Goal: Task Accomplishment & Management: Manage account settings

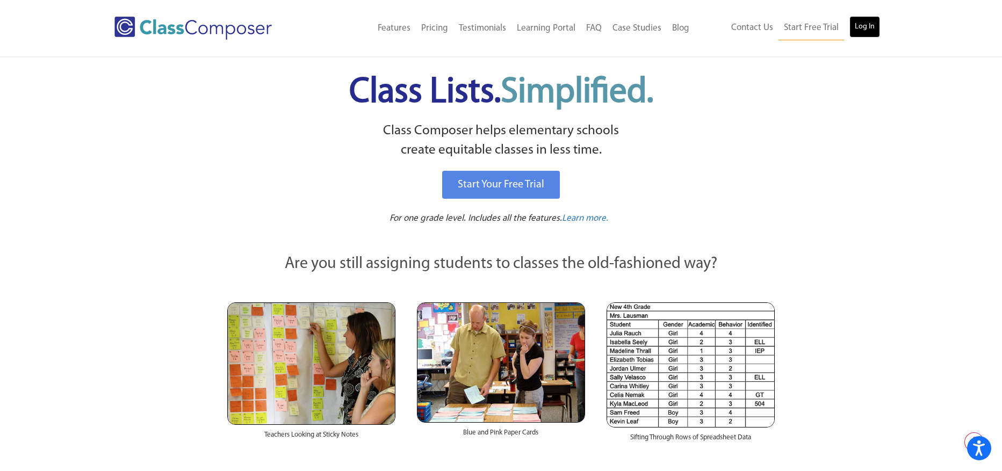
click at [874, 30] on link "Log In" at bounding box center [864, 26] width 31 height 21
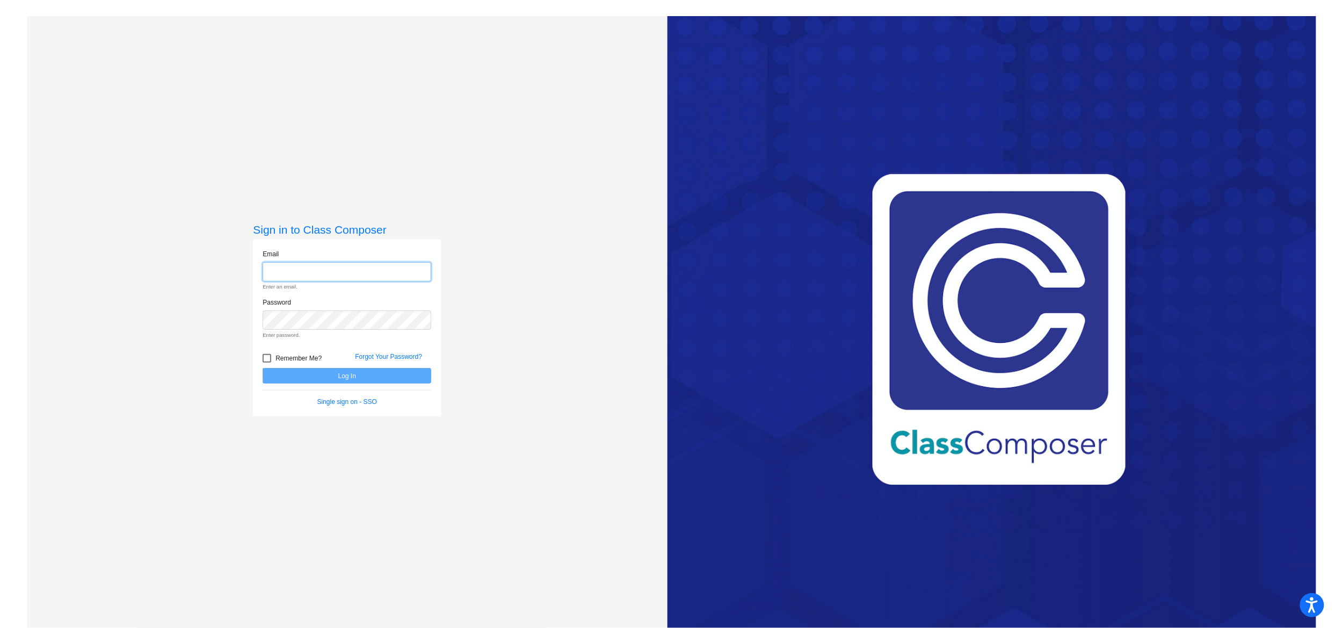
type input "mmckeown@blainesd.org"
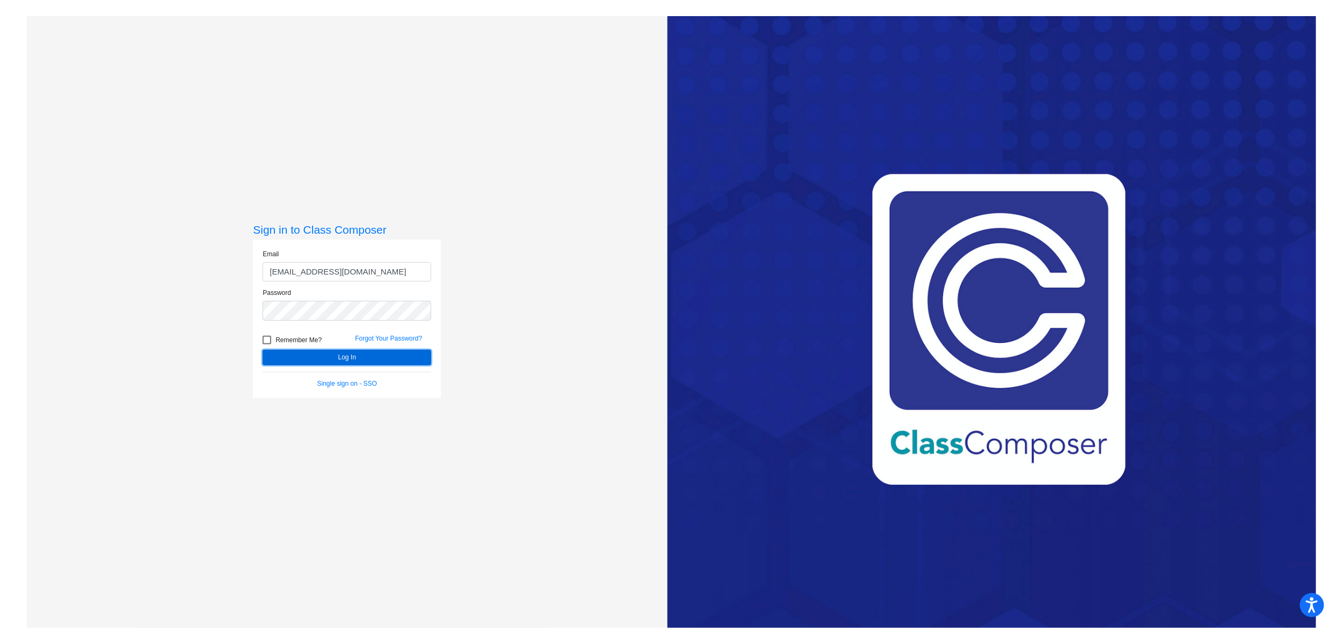
click at [357, 355] on button "Log In" at bounding box center [347, 358] width 169 height 16
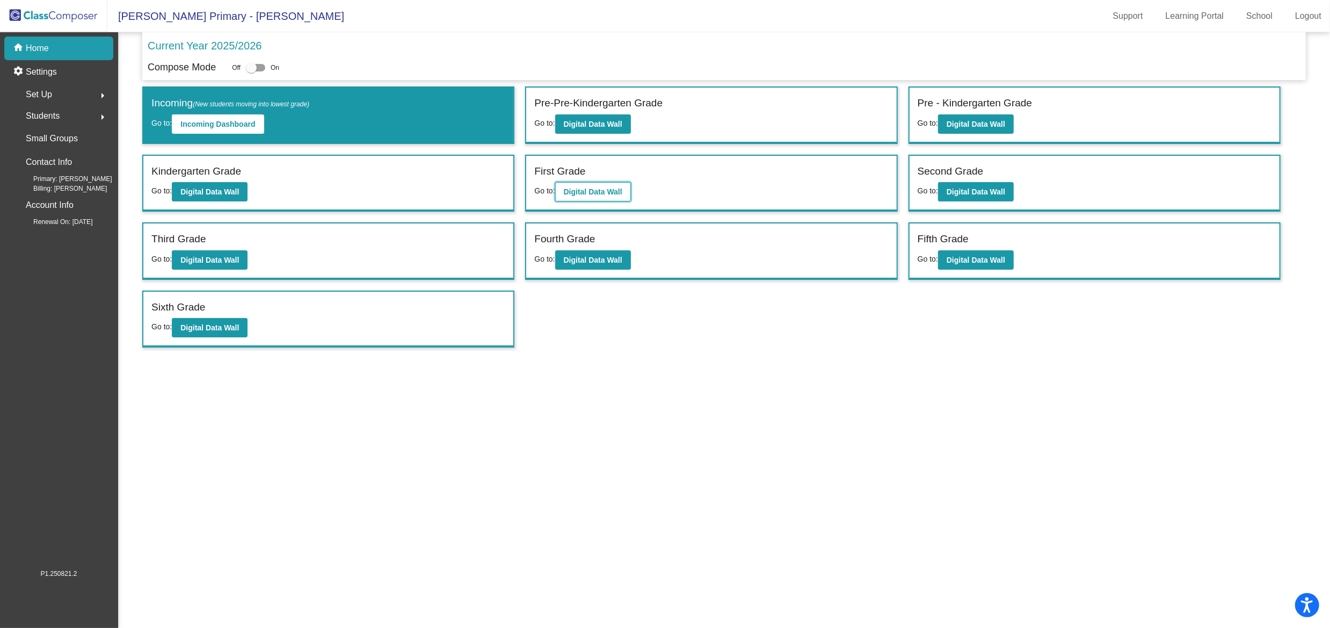
click at [607, 189] on b "Digital Data Wall" at bounding box center [593, 191] width 59 height 9
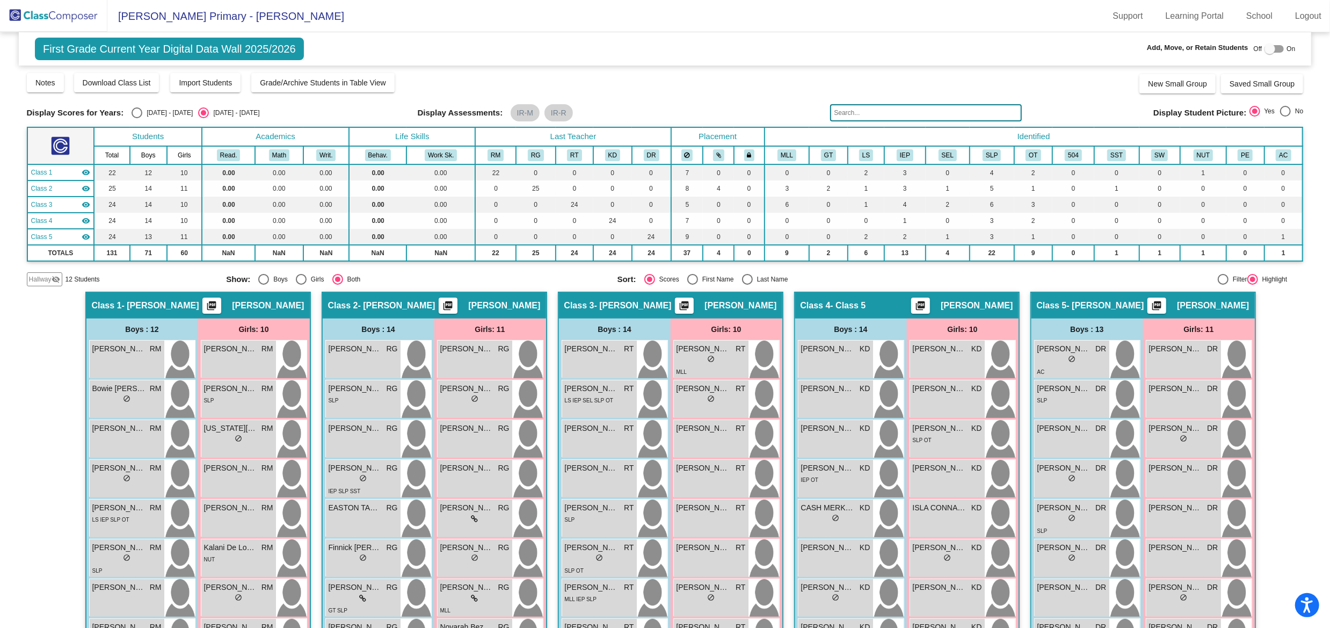
click at [855, 114] on input "text" at bounding box center [926, 112] width 192 height 17
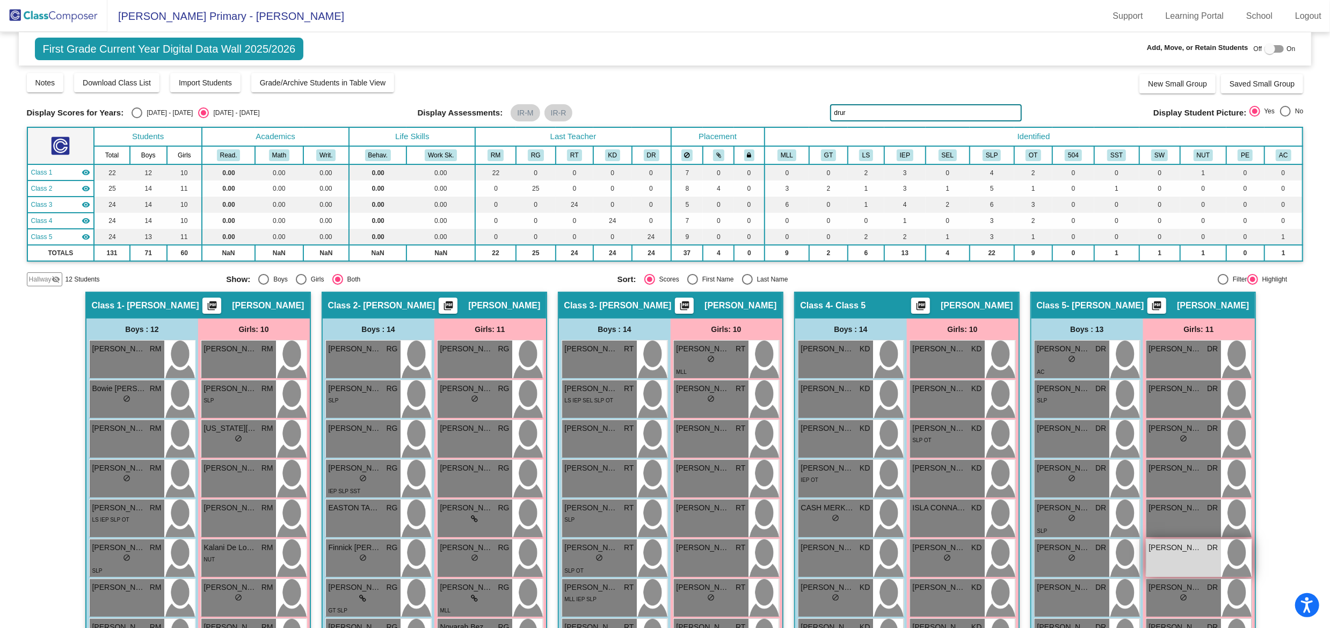
type input "drur"
click at [1178, 559] on div "JOSEPHINE DRURY DR lock do_not_disturb_alt" at bounding box center [1184, 558] width 75 height 38
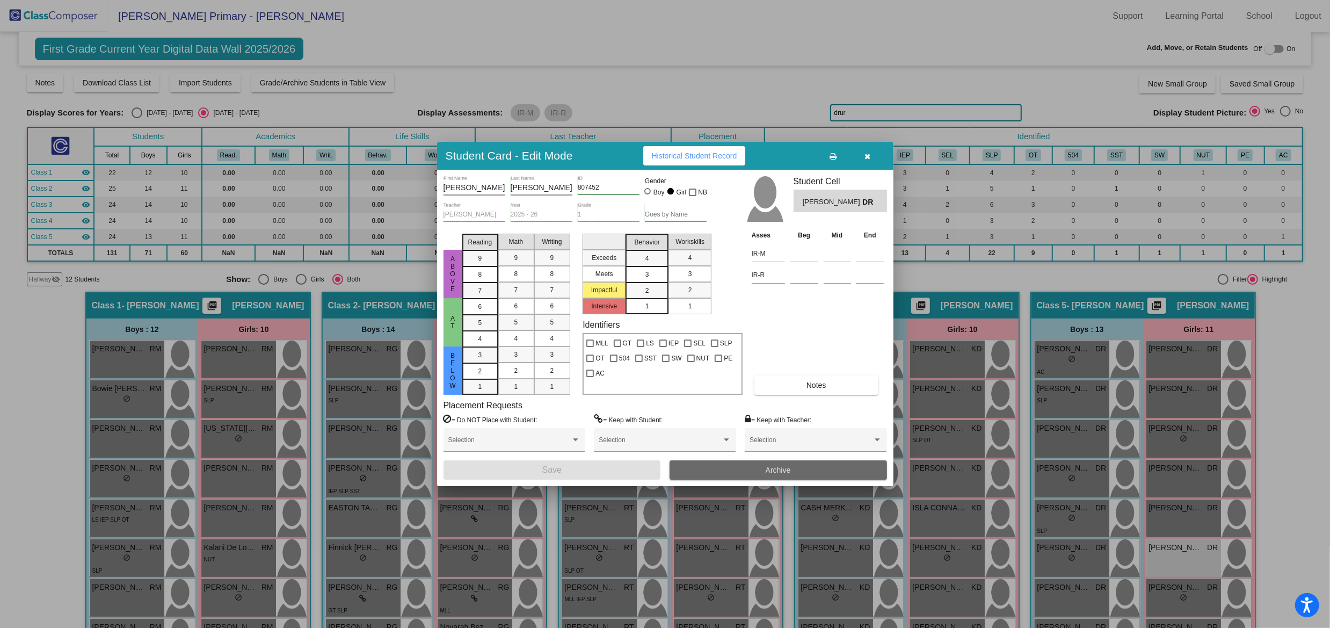
click at [781, 470] on span "Archive" at bounding box center [778, 470] width 25 height 9
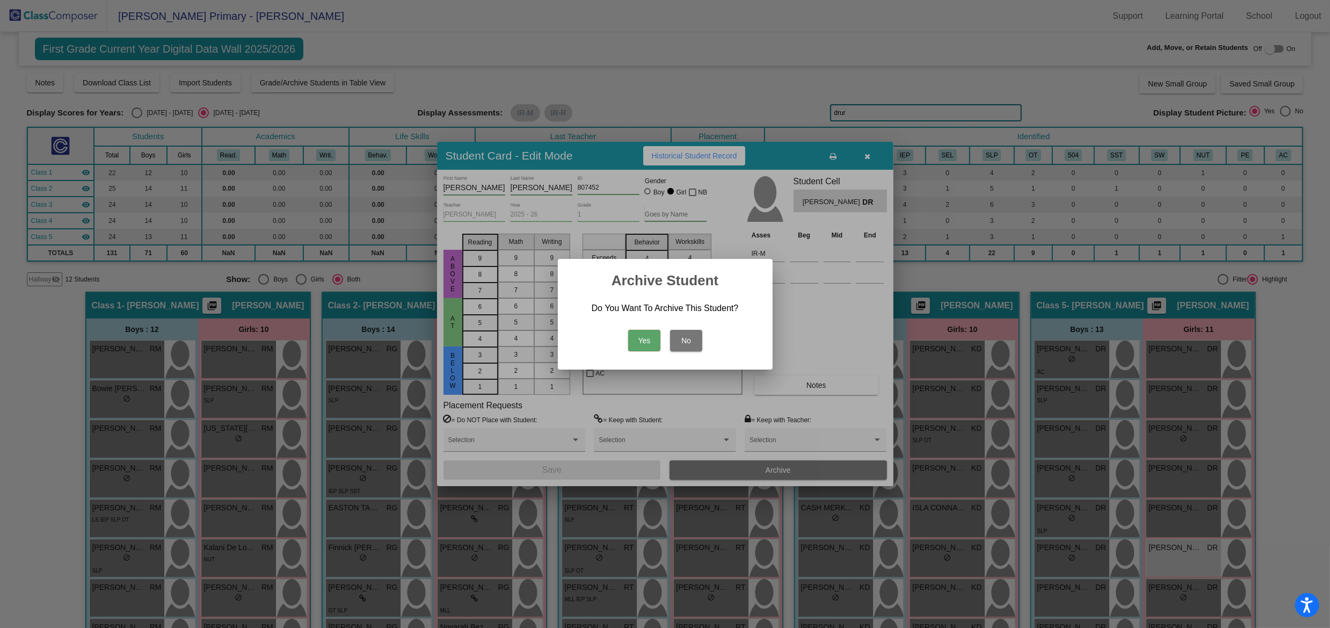
click at [641, 339] on button "Yes" at bounding box center [644, 340] width 32 height 21
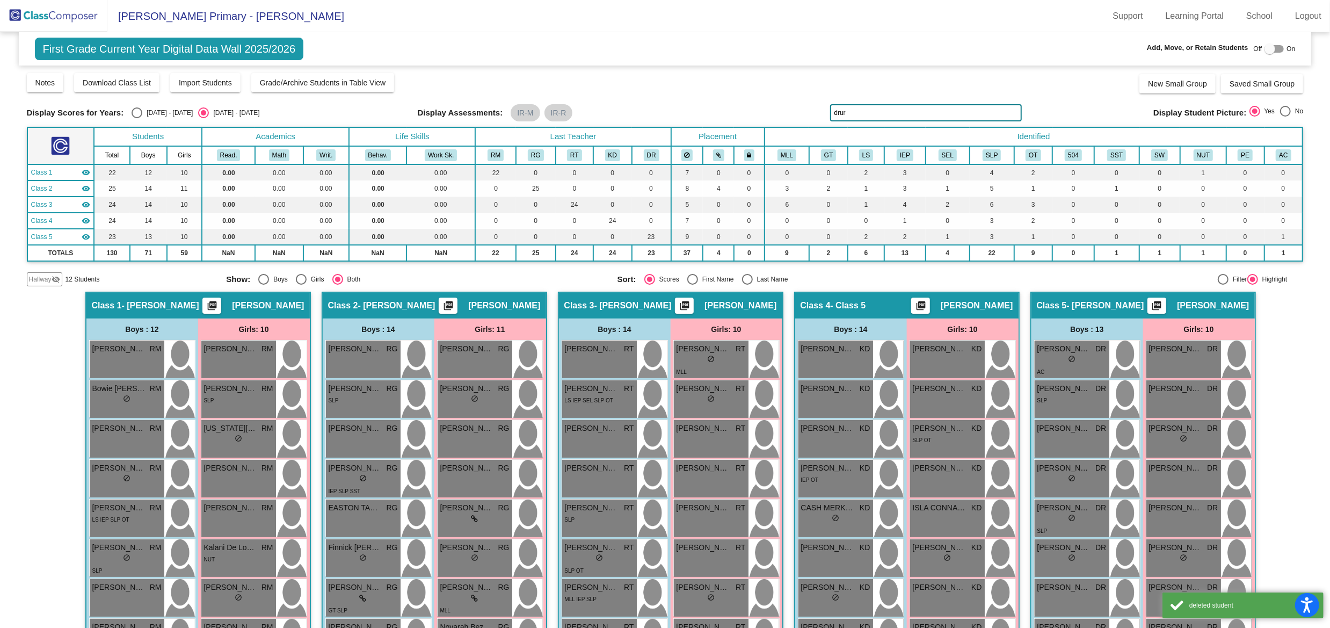
click at [1286, 408] on div "Hallway - Hallway Class picture_as_pdf Add Student First Name Last Name Student…" at bounding box center [665, 603] width 1277 height 622
click at [44, 15] on img at bounding box center [53, 16] width 107 height 32
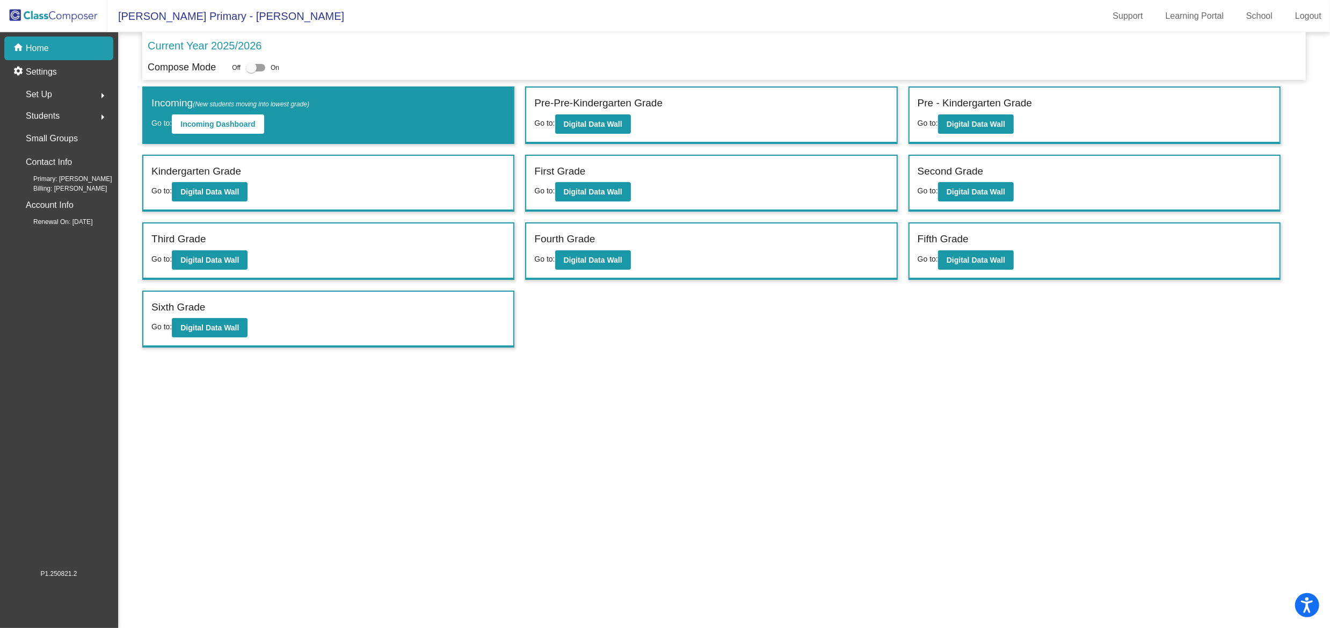
click at [77, 92] on div "Set Up arrow_right" at bounding box center [62, 94] width 103 height 21
click at [53, 187] on p "Classes" at bounding box center [41, 188] width 28 height 13
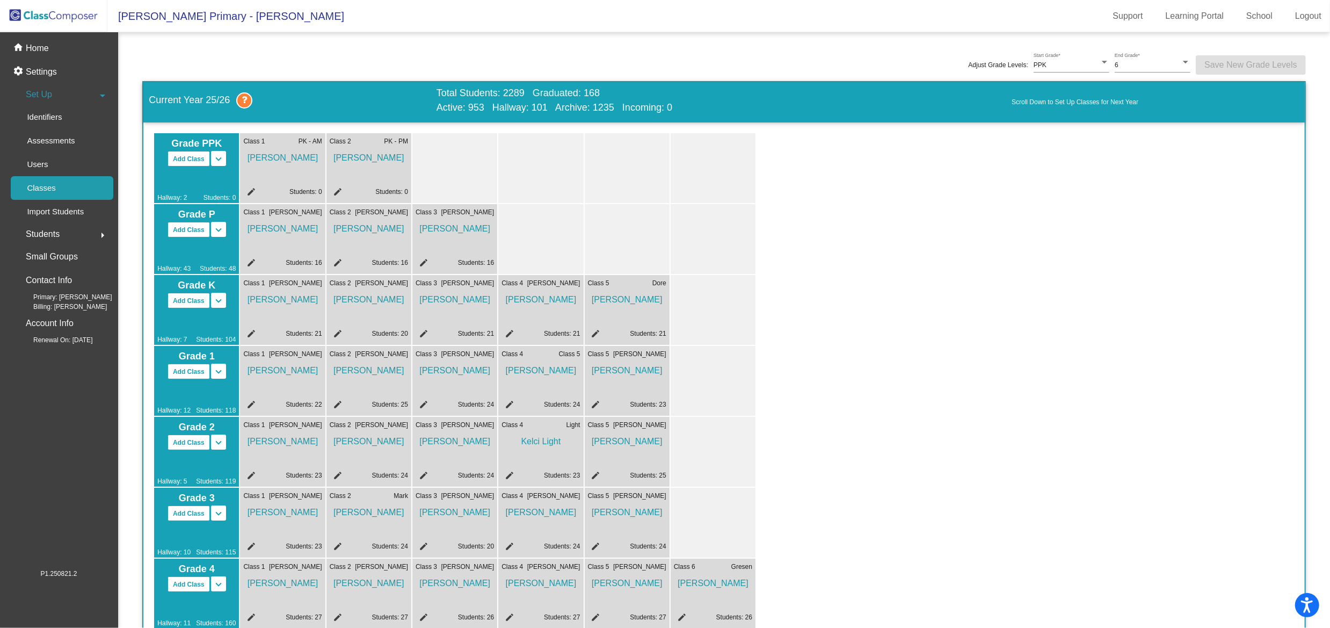
click at [511, 394] on div "Class 4 Class 5 Kyle Daugherty edit Students: 24" at bounding box center [540, 381] width 85 height 70
click at [510, 405] on mat-icon "edit" at bounding box center [508, 406] width 13 height 13
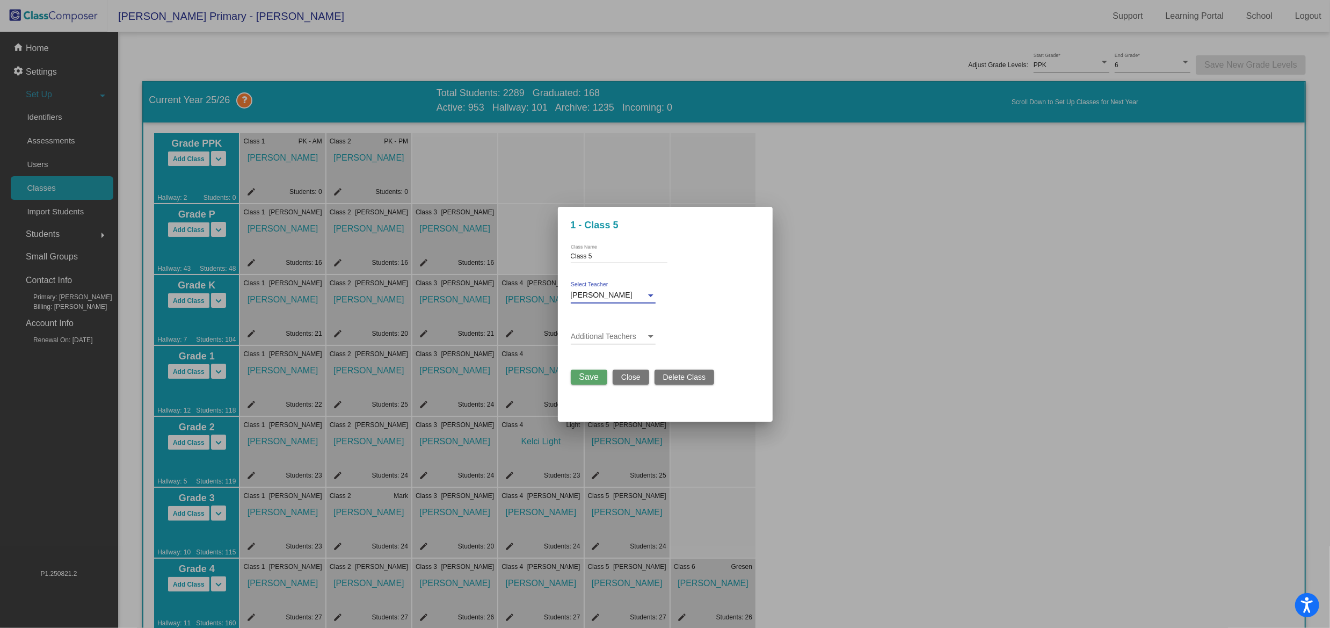
click at [635, 295] on div "Kyle Daugherty" at bounding box center [608, 295] width 75 height 9
click at [609, 233] on span "No Teacher" at bounding box center [617, 237] width 92 height 23
click at [612, 301] on div "No Teacher Select Teacher" at bounding box center [613, 292] width 85 height 21
drag, startPoint x: 689, startPoint y: 240, endPoint x: 614, endPoint y: 257, distance: 76.5
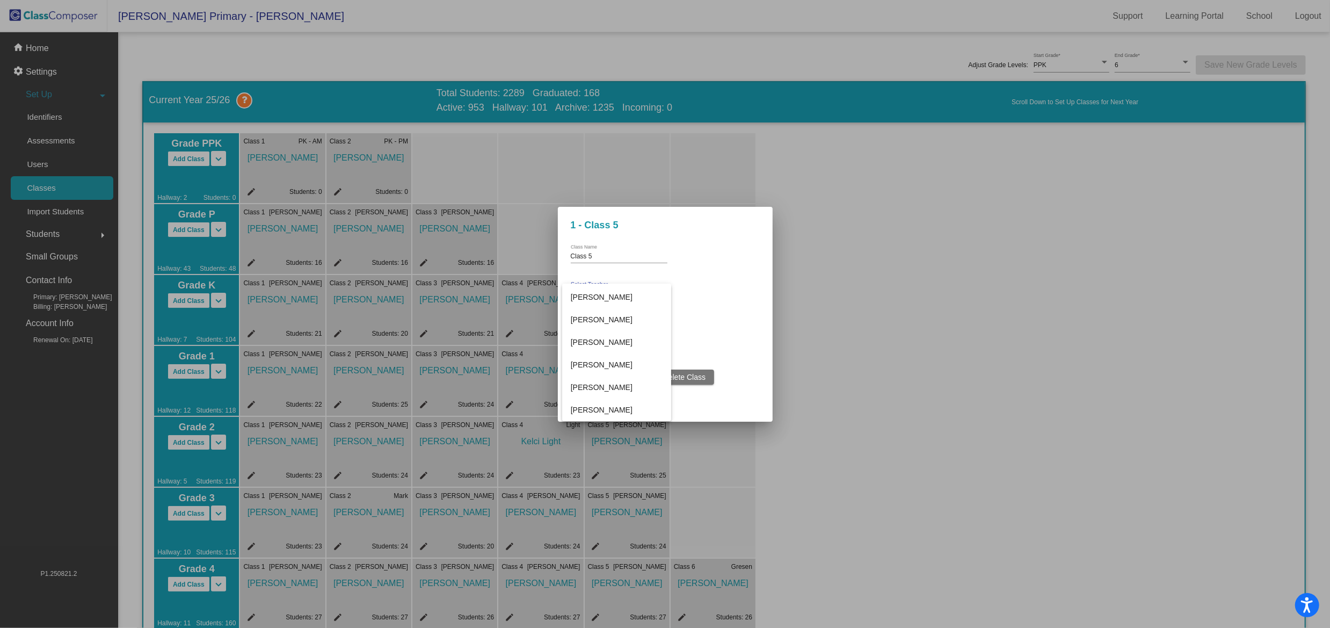
click at [682, 241] on div at bounding box center [665, 314] width 1330 height 628
click at [610, 257] on input "Class 5" at bounding box center [619, 257] width 97 height 8
type input "Sam Watson"
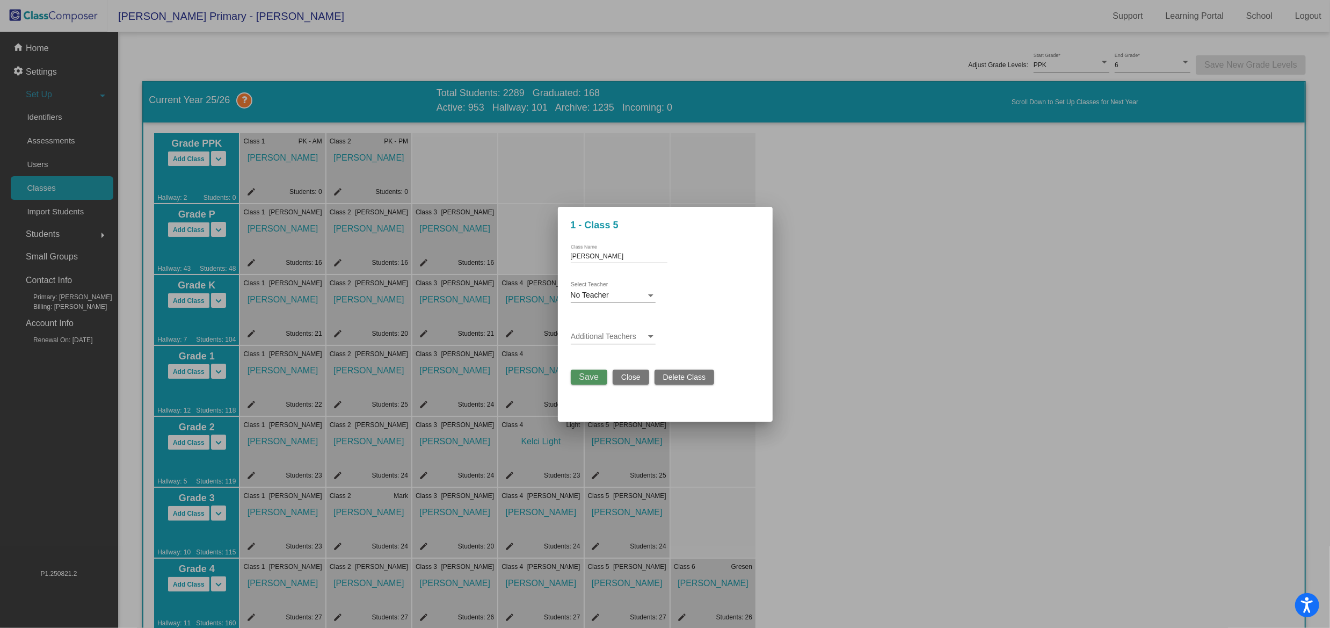
click at [586, 376] on span "Save" at bounding box center [588, 376] width 19 height 9
